Goal: Find specific page/section: Find specific page/section

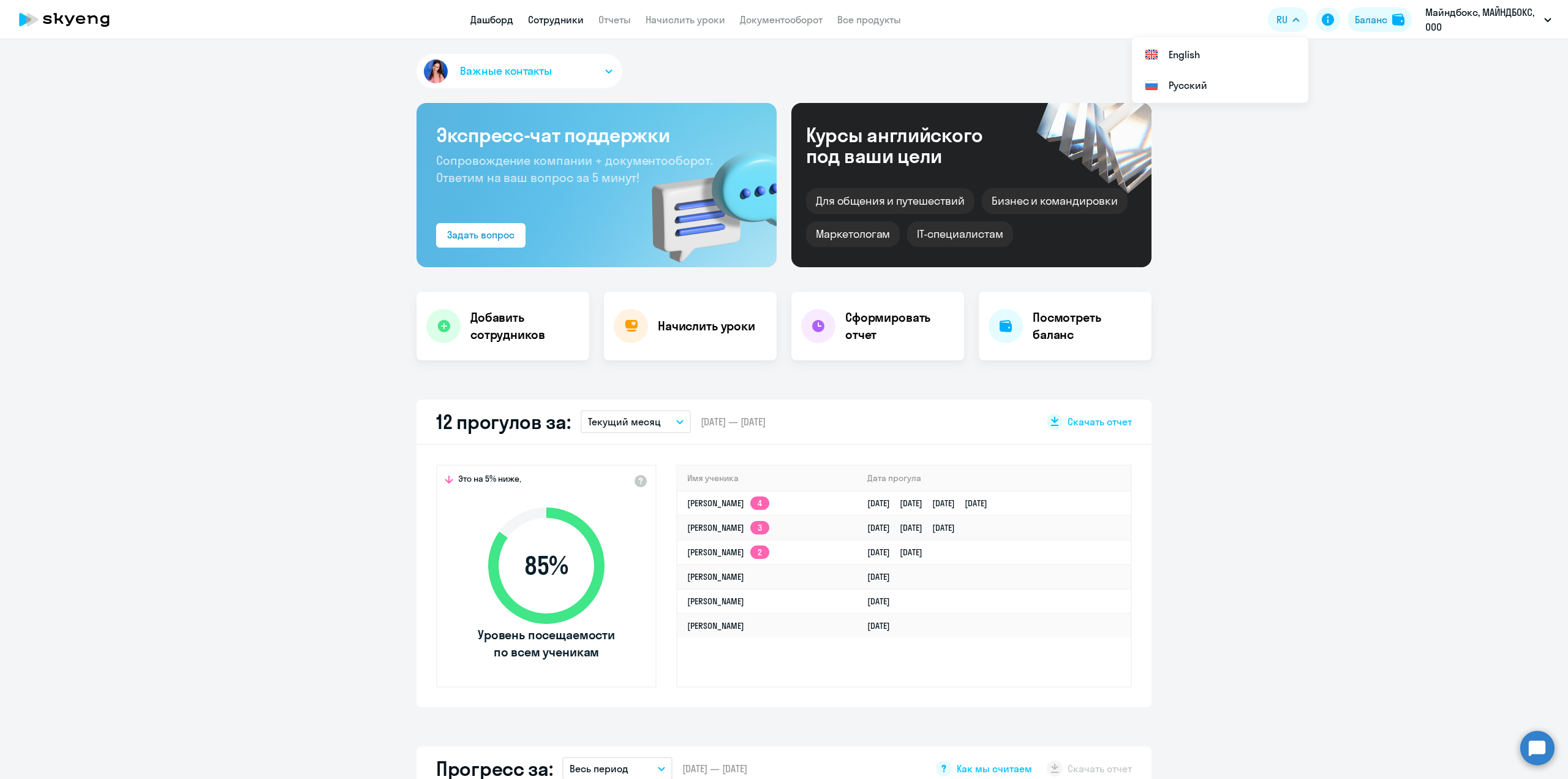
click at [560, 18] on link "Сотрудники" at bounding box center [555, 19] width 56 height 12
select select "30"
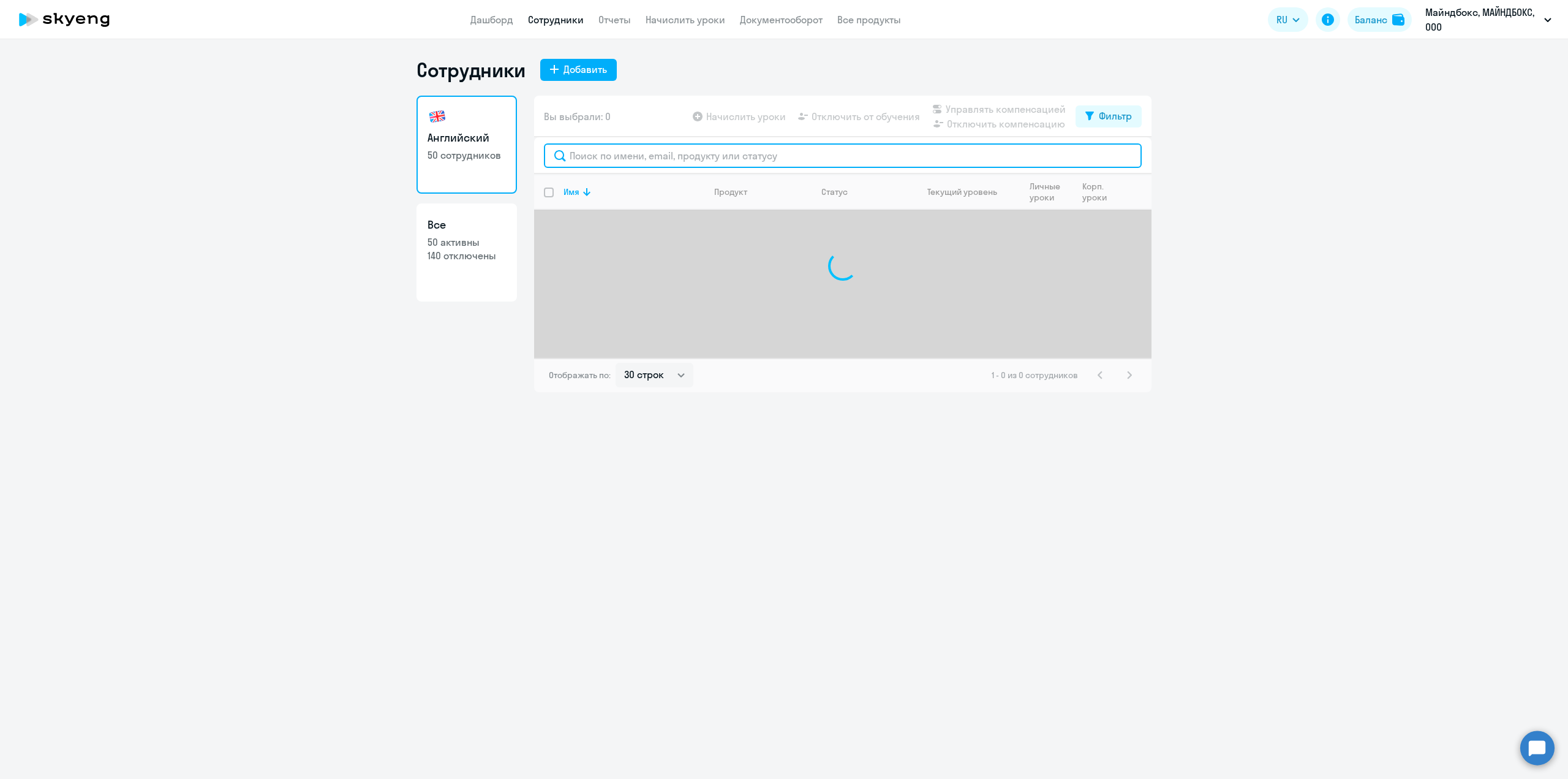
click at [638, 152] on input "text" at bounding box center [842, 156] width 598 height 25
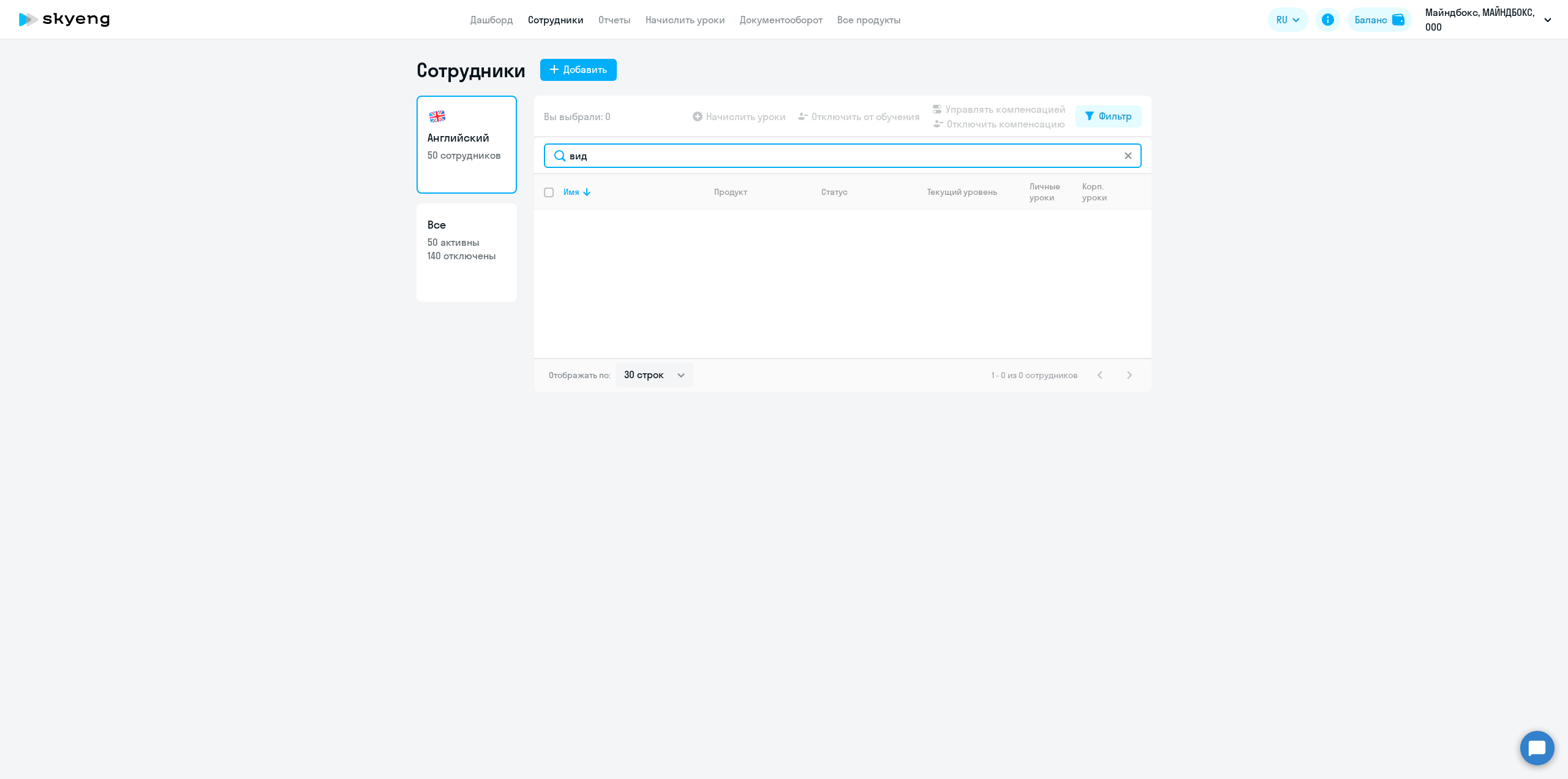
drag, startPoint x: 605, startPoint y: 156, endPoint x: 513, endPoint y: 149, distance: 92.3
click at [513, 149] on div "Английский 50 сотрудников Все 50 активны 140 отключены Вы выбрали: 0 Начислить …" at bounding box center [784, 243] width 735 height 297
drag, startPoint x: 590, startPoint y: 152, endPoint x: 540, endPoint y: 148, distance: 50.2
click at [540, 148] on div "VID" at bounding box center [842, 155] width 617 height 37
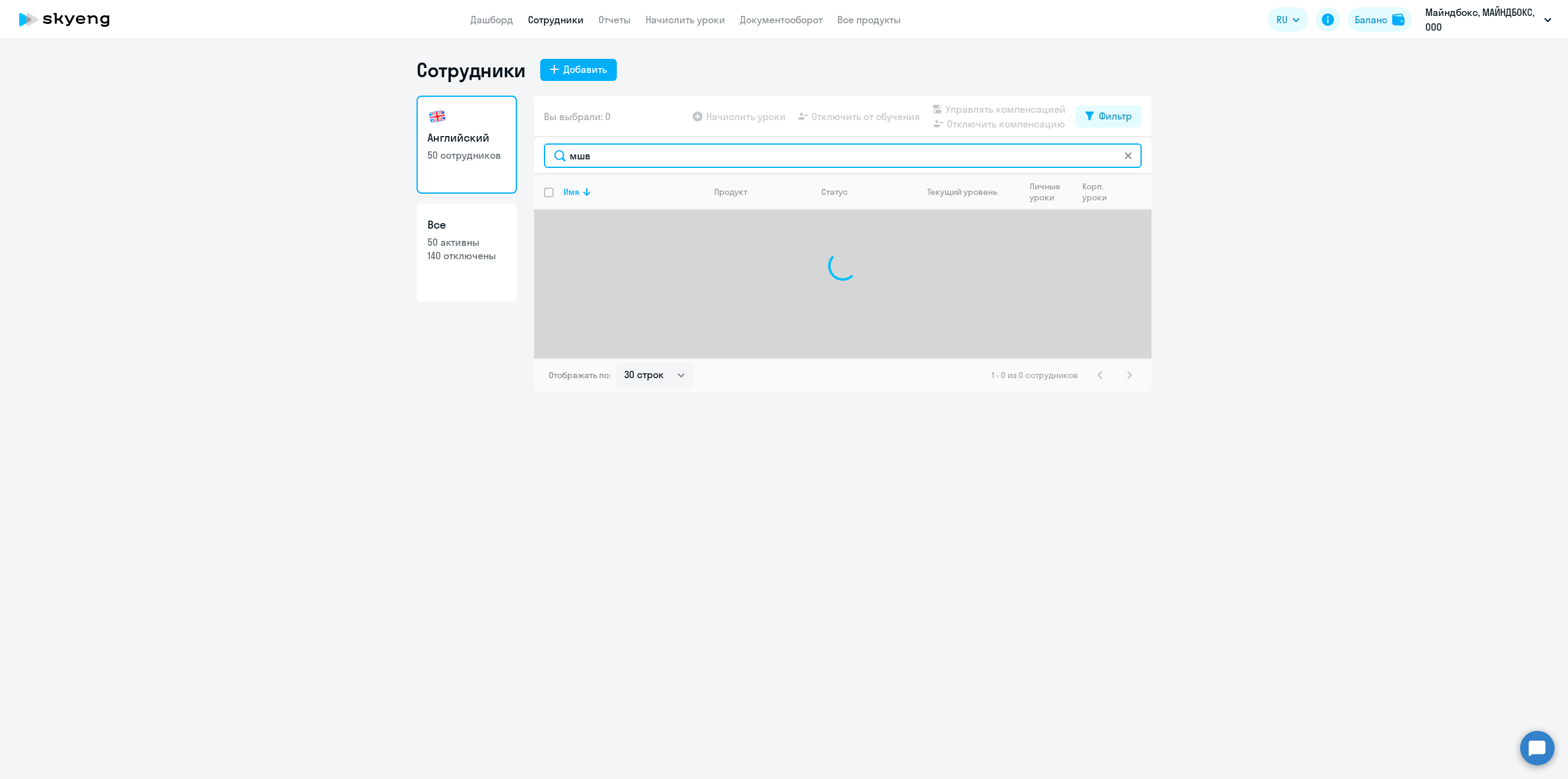
drag, startPoint x: 618, startPoint y: 158, endPoint x: 523, endPoint y: 147, distance: 95.6
click at [523, 147] on div "Английский 50 сотрудников Все 50 активны 140 отключены Вы выбрали: 0 Начислить …" at bounding box center [784, 243] width 735 height 297
type input "vid"
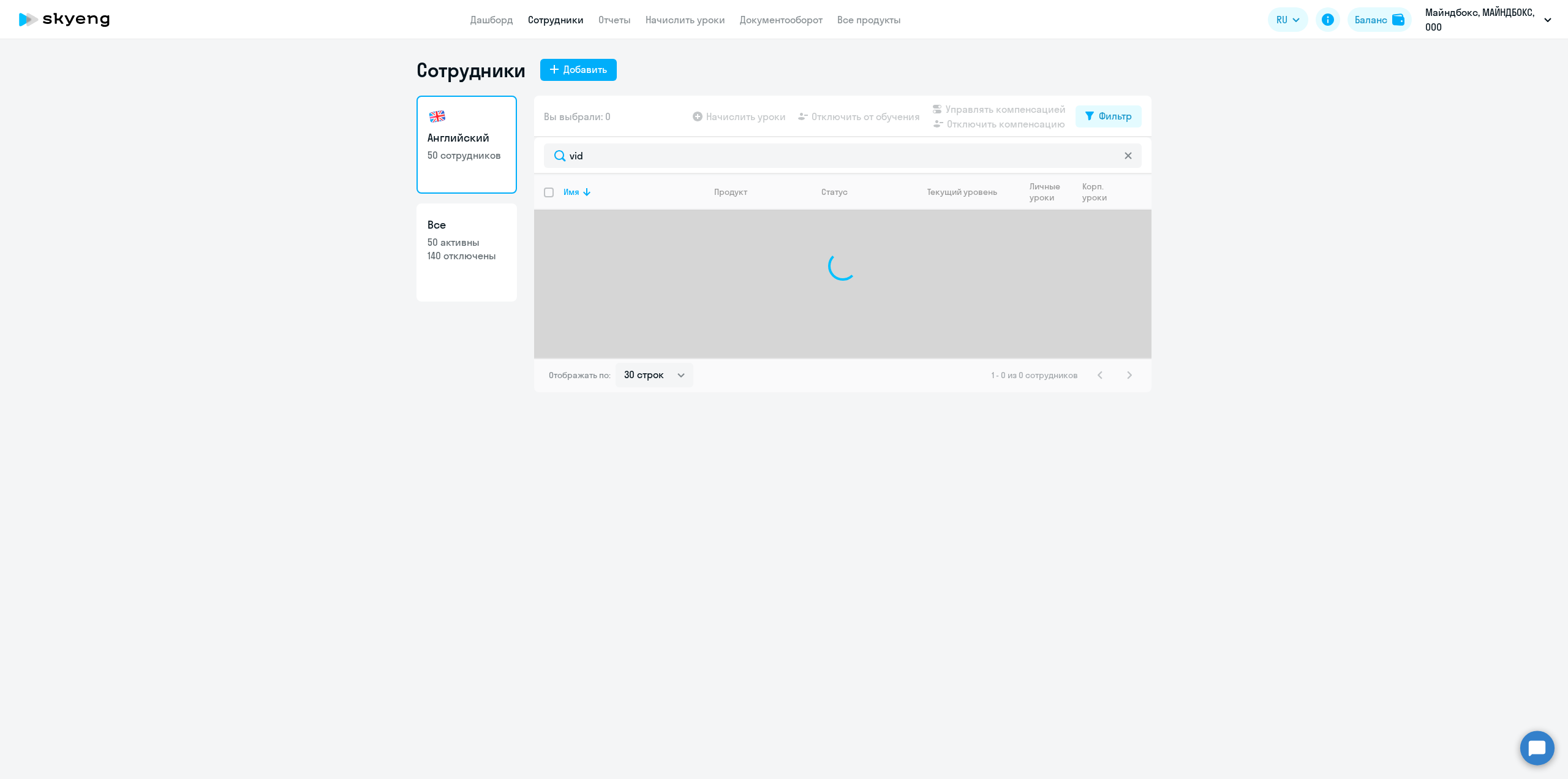
click at [1249, 362] on ng-component "Сотрудники Добавить Английский 50 сотрудников Все 50 активны 140 отключены Вы в…" at bounding box center [784, 225] width 1568 height 335
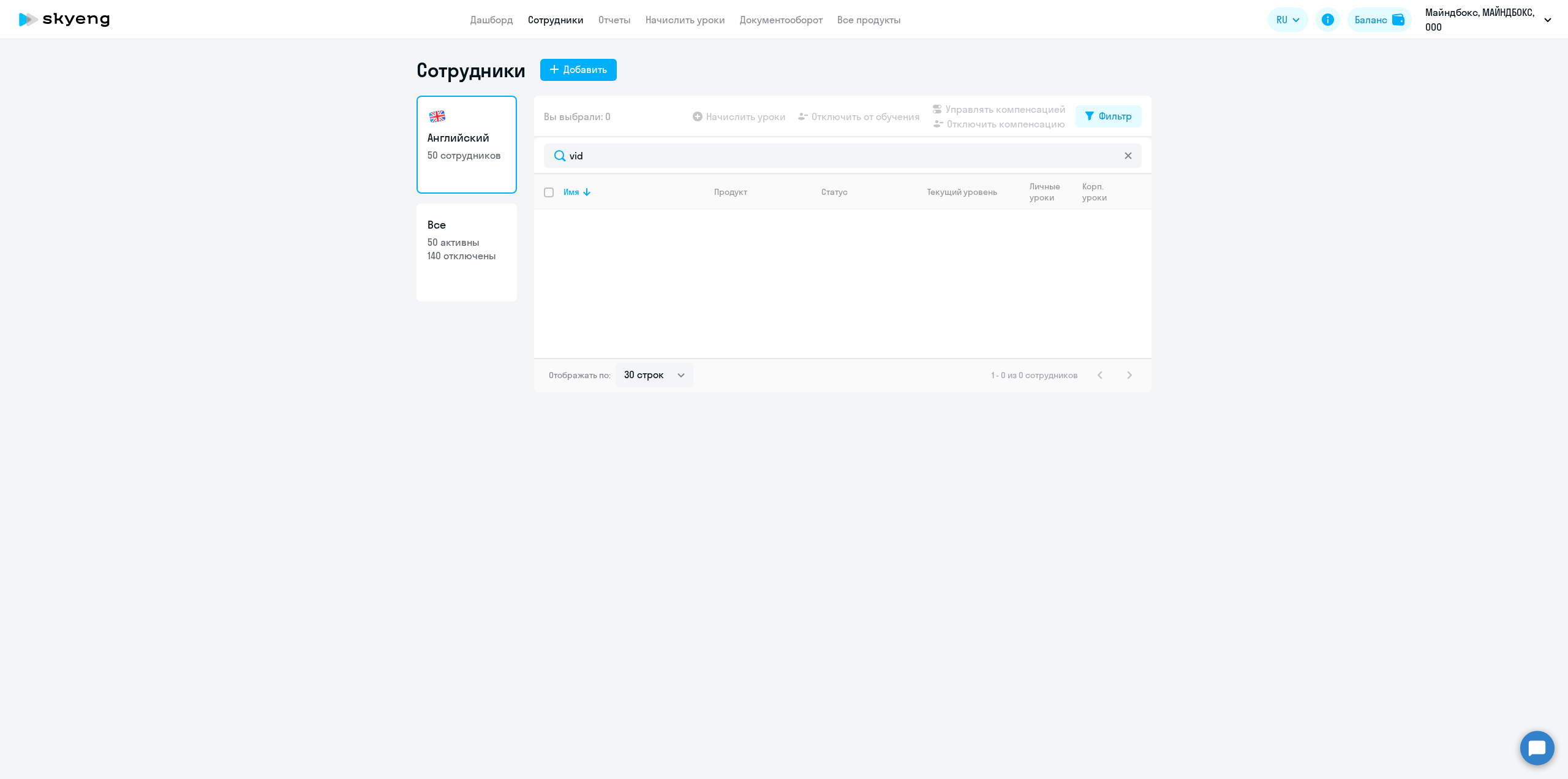
drag, startPoint x: 1283, startPoint y: 325, endPoint x: 1296, endPoint y: 254, distance: 72.2
click at [1283, 322] on ng-component "Сотрудники Добавить Английский 50 сотрудников Все 50 активны 140 отключены Вы в…" at bounding box center [784, 225] width 1568 height 335
